Goal: Subscribe to service/newsletter

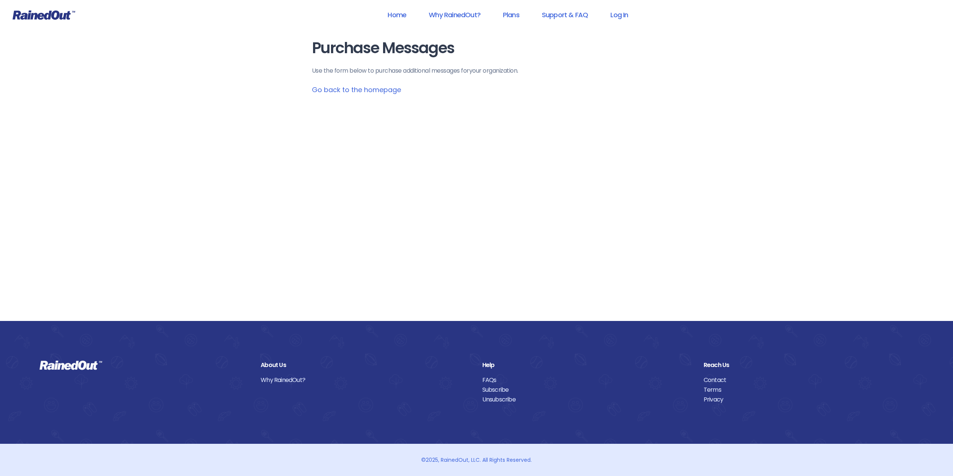
click at [350, 89] on link "Go back to the homepage" at bounding box center [356, 89] width 89 height 9
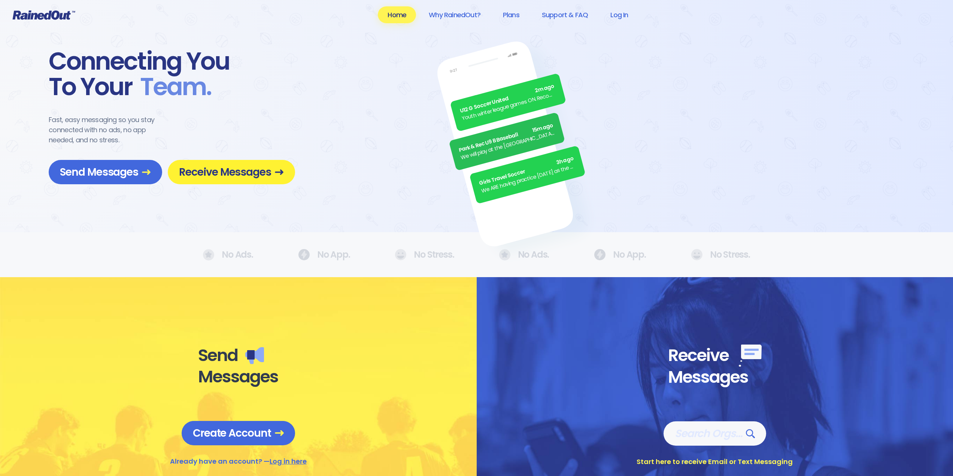
click at [245, 173] on span "Receive Messages" at bounding box center [231, 171] width 105 height 13
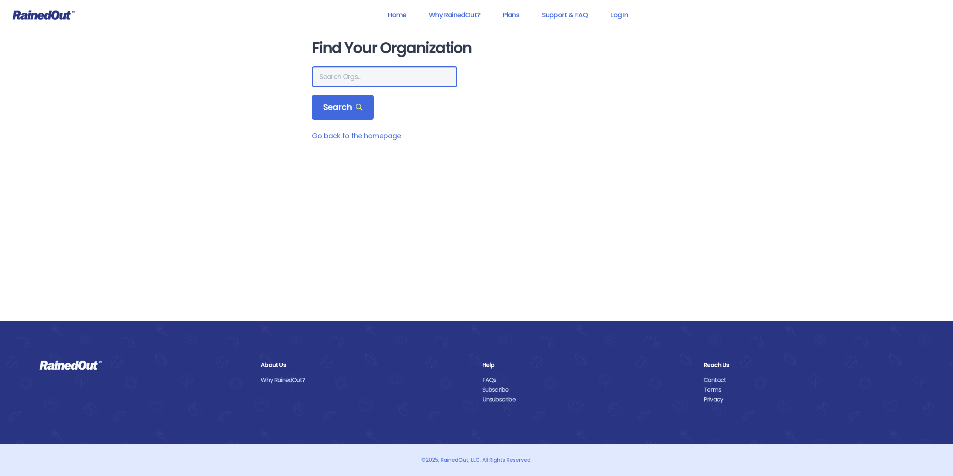
click at [335, 71] on input "text" at bounding box center [384, 76] width 145 height 21
type input "ectb"
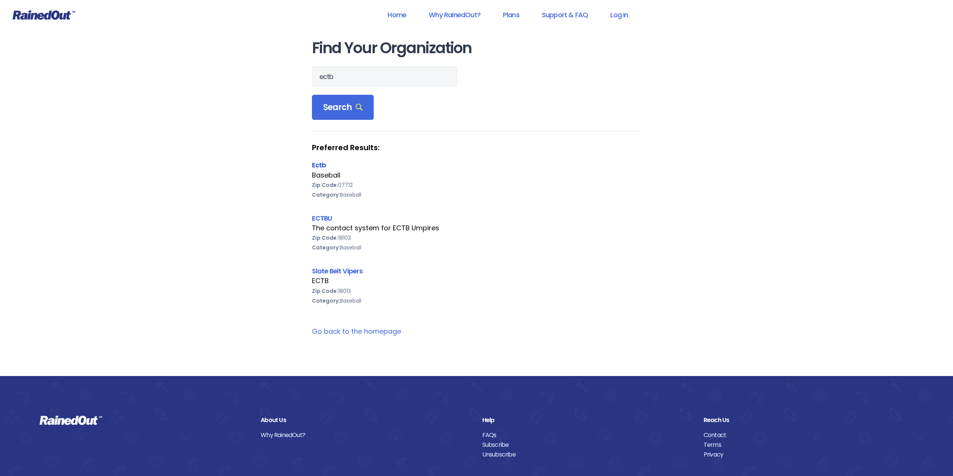
click at [320, 165] on link "Ectb" at bounding box center [319, 164] width 14 height 9
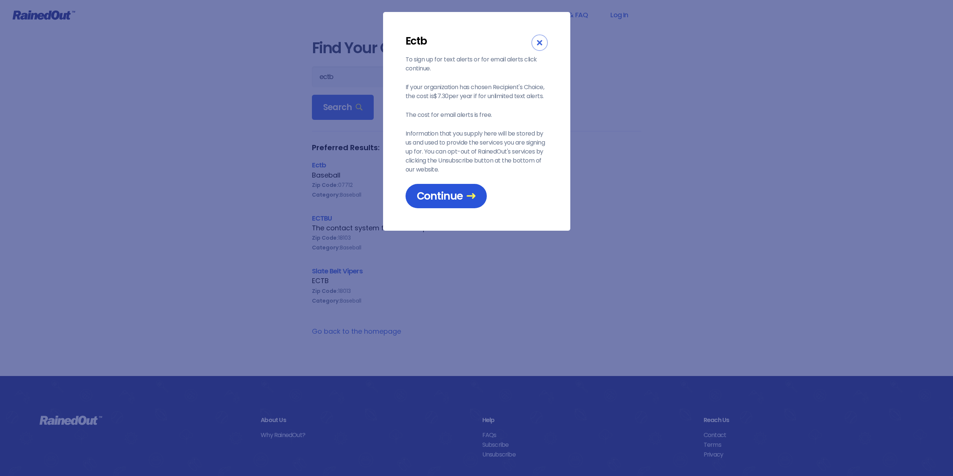
drag, startPoint x: 432, startPoint y: 195, endPoint x: 436, endPoint y: 195, distance: 4.5
click at [433, 195] on span "Continue" at bounding box center [446, 195] width 59 height 13
